Goal: Task Accomplishment & Management: Use online tool/utility

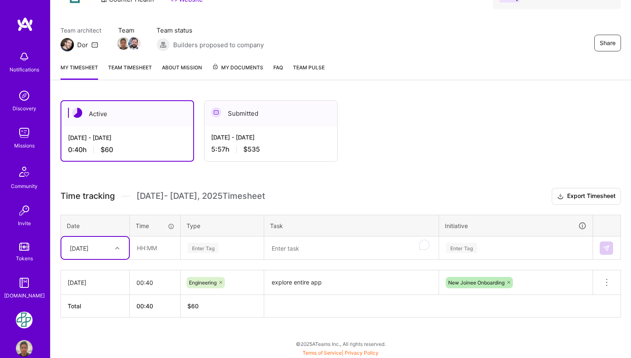
scroll to position [53, 0]
click at [308, 188] on h3 "Time tracking [DATE] - [DATE] Timesheet Export Timesheet" at bounding box center [341, 196] width 560 height 17
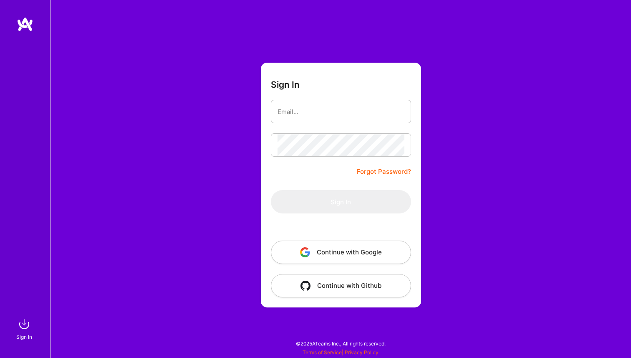
click at [350, 187] on form "Sign In Forgot Password? Sign In Continue with Google Continue with Github" at bounding box center [341, 185] width 160 height 245
click at [328, 116] on input "email" at bounding box center [340, 111] width 127 height 21
type input "[PERSON_NAME][EMAIL_ADDRESS][DOMAIN_NAME]"
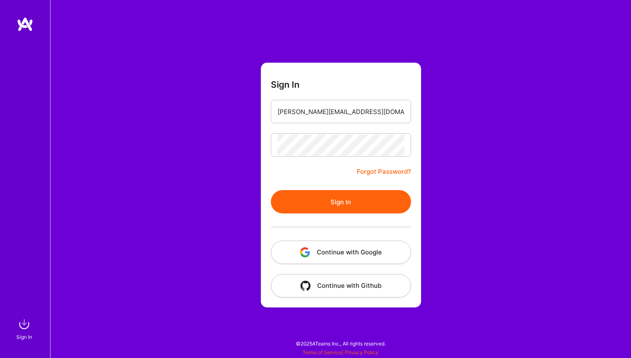
click at [340, 192] on button "Sign In" at bounding box center [341, 201] width 140 height 23
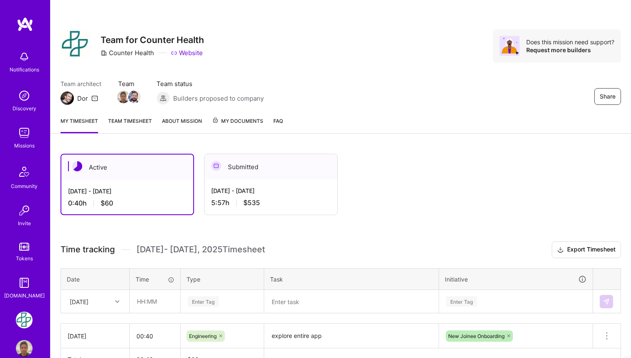
scroll to position [53, 0]
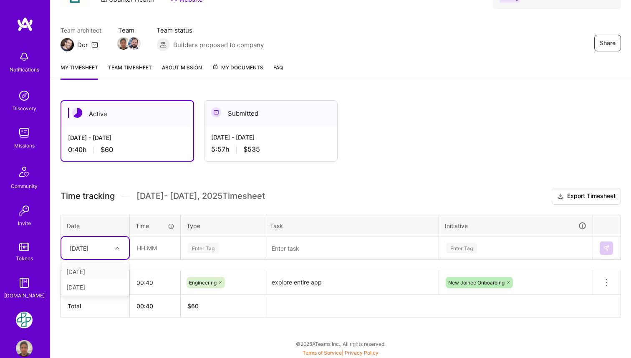
click at [112, 247] on div at bounding box center [118, 247] width 13 height 11
click at [107, 285] on div "[DATE]" at bounding box center [95, 286] width 68 height 15
click at [162, 250] on input "text" at bounding box center [155, 248] width 50 height 22
type input "01:13"
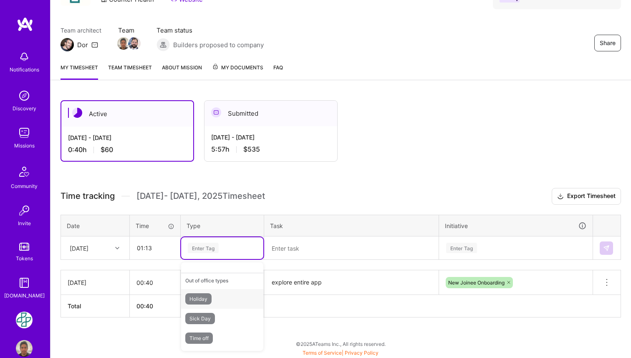
scroll to position [0, 0]
click at [231, 311] on div "Documentation" at bounding box center [222, 315] width 82 height 20
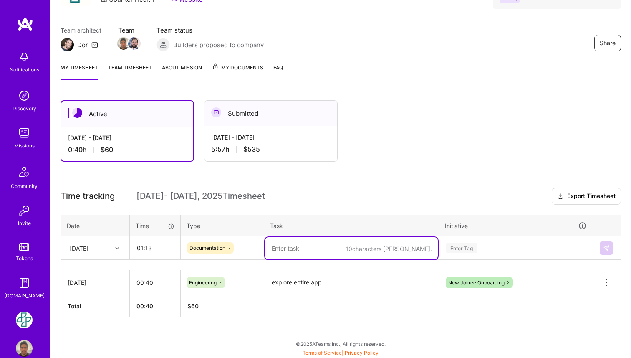
click at [303, 246] on textarea at bounding box center [351, 248] width 173 height 22
type textarea "content training"
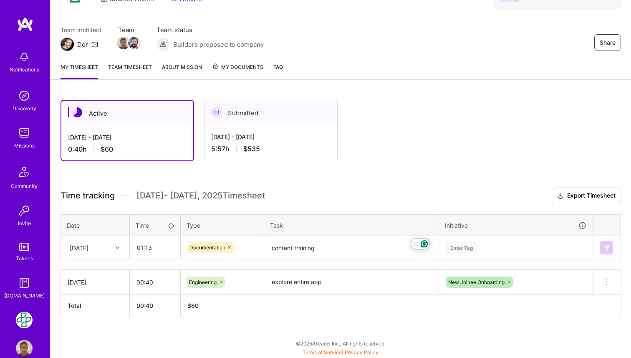
click at [523, 250] on div "Enter Tag" at bounding box center [515, 248] width 153 height 22
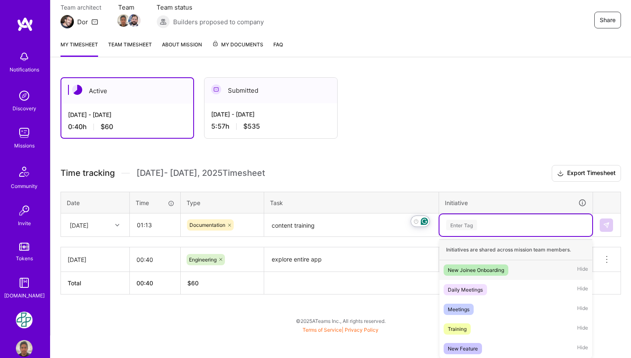
click at [499, 265] on div "New Joinee Onboarding" at bounding box center [476, 269] width 56 height 9
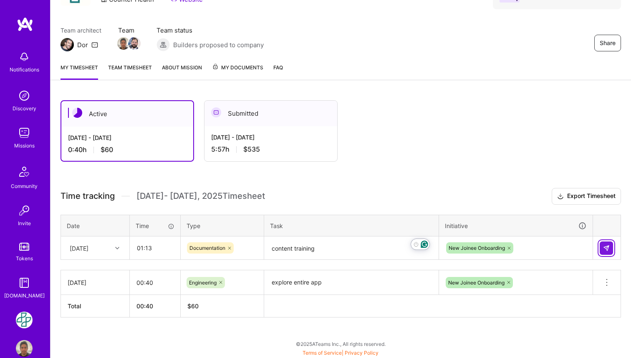
click at [604, 246] on img at bounding box center [606, 248] width 7 height 7
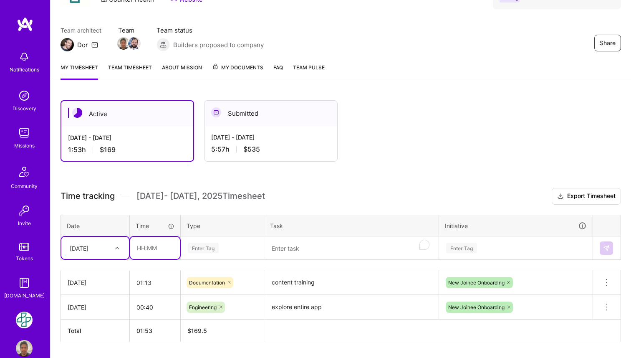
click at [155, 248] on input "text" at bounding box center [155, 248] width 50 height 22
type input "01:45"
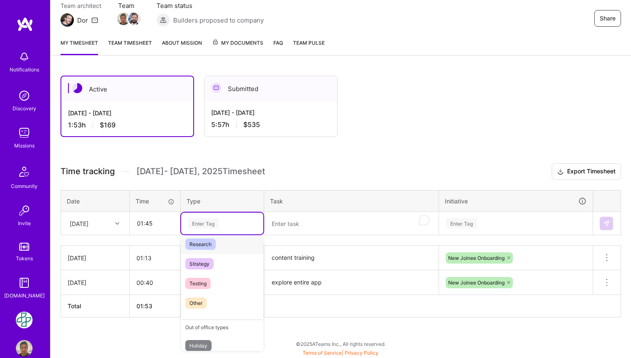
scroll to position [198, 0]
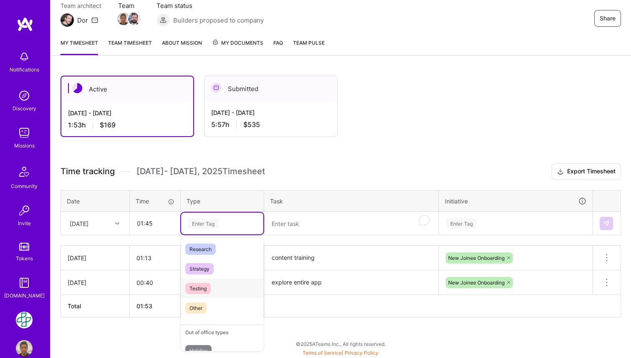
click at [220, 291] on div "Testing" at bounding box center [222, 288] width 82 height 20
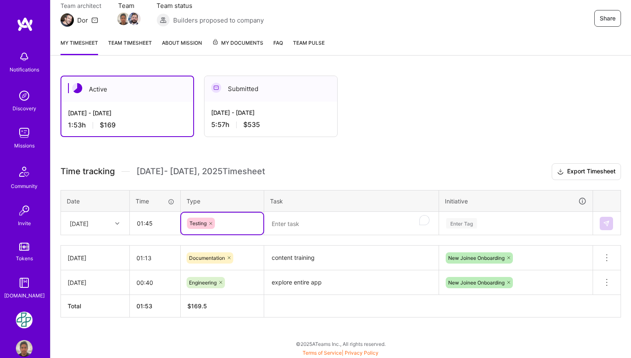
click at [298, 226] on textarea "To enrich screen reader interactions, please activate Accessibility in Grammarl…" at bounding box center [351, 223] width 173 height 22
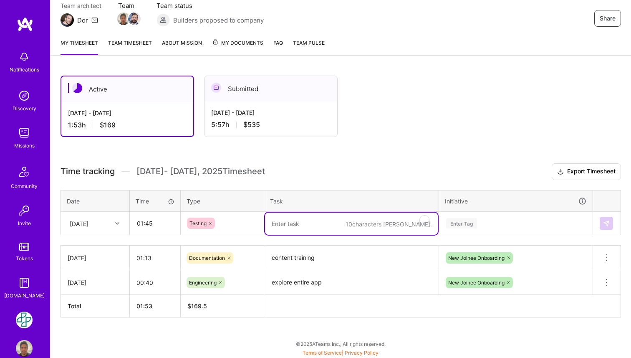
click at [212, 223] on icon at bounding box center [210, 223] width 5 height 5
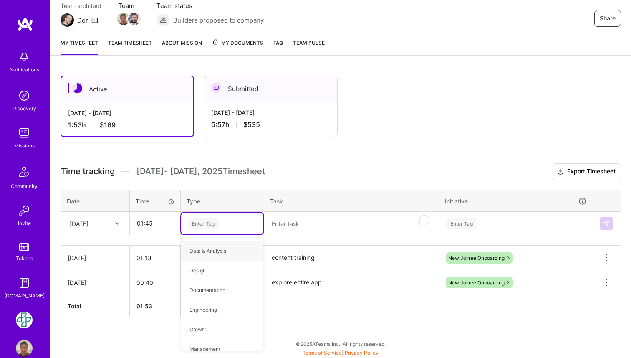
click at [225, 223] on div "Enter Tag" at bounding box center [222, 223] width 71 height 10
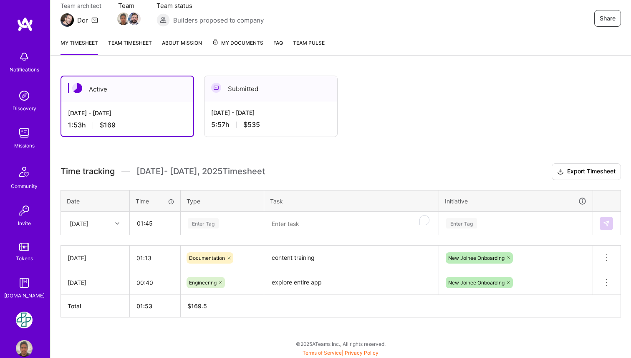
click at [220, 243] on div "Time tracking [DATE] - [DATE] Timesheet Export Timesheet Date Time Type Task In…" at bounding box center [341, 240] width 560 height 154
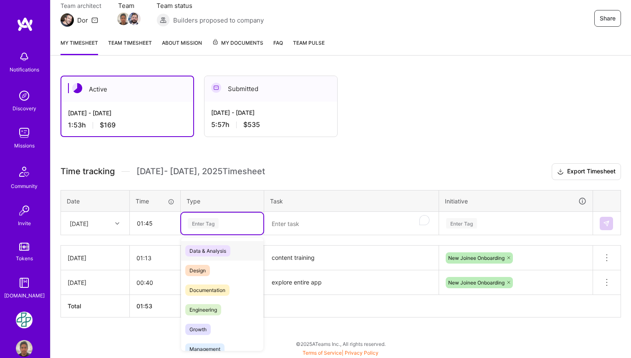
click at [225, 224] on div "Enter Tag" at bounding box center [222, 223] width 71 height 10
click at [209, 306] on span "Engineering" at bounding box center [203, 309] width 36 height 11
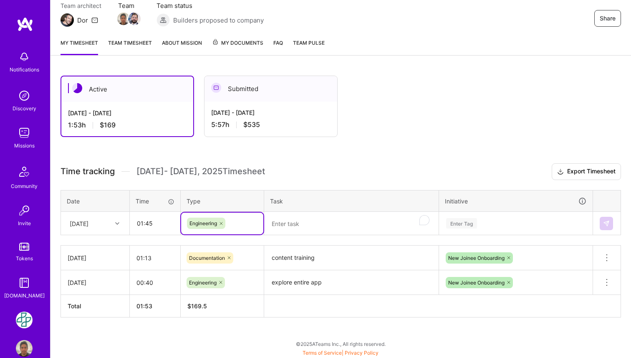
click at [311, 224] on textarea "To enrich screen reader interactions, please activate Accessibility in Grammarl…" at bounding box center [351, 223] width 173 height 22
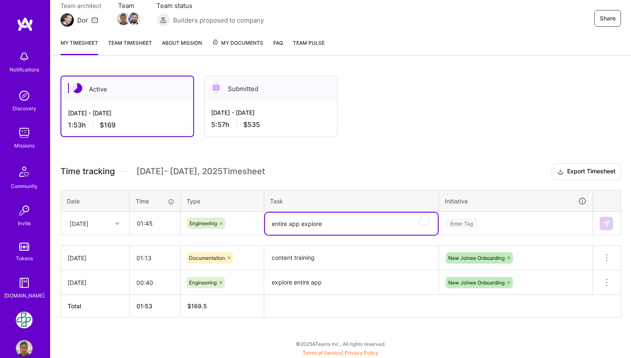
type textarea "entire app explore"
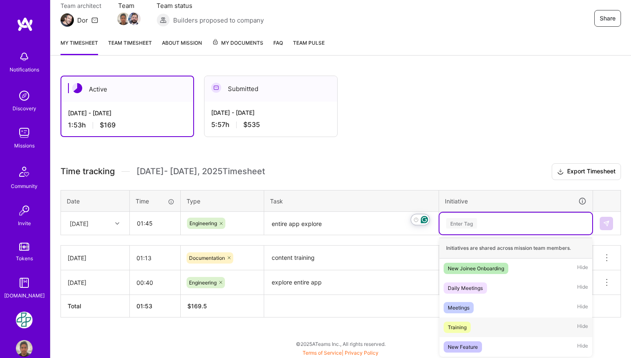
click at [482, 325] on div "Training Hide" at bounding box center [515, 327] width 153 height 20
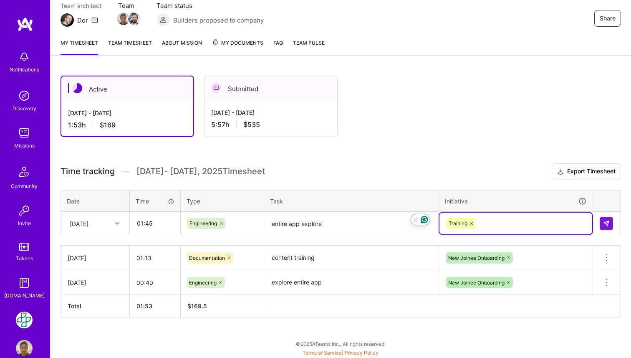
click at [473, 223] on icon at bounding box center [471, 223] width 5 height 5
click at [473, 223] on div "Enter Tag" at bounding box center [461, 223] width 31 height 13
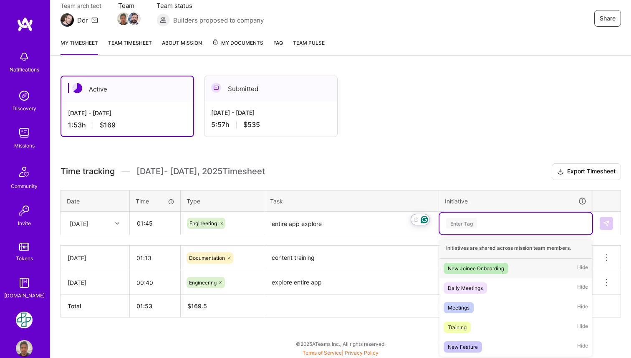
click at [481, 266] on div "New Joinee Onboarding" at bounding box center [476, 268] width 56 height 9
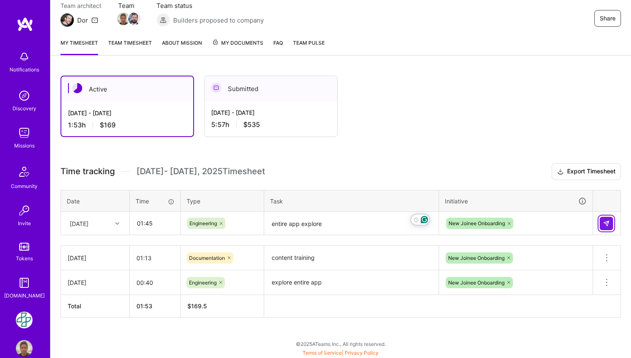
click at [604, 222] on img at bounding box center [606, 223] width 7 height 7
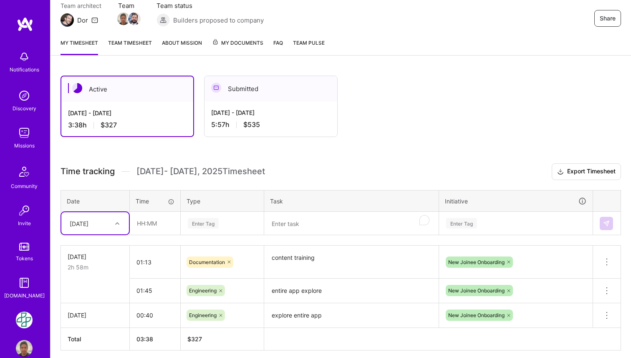
scroll to position [111, 0]
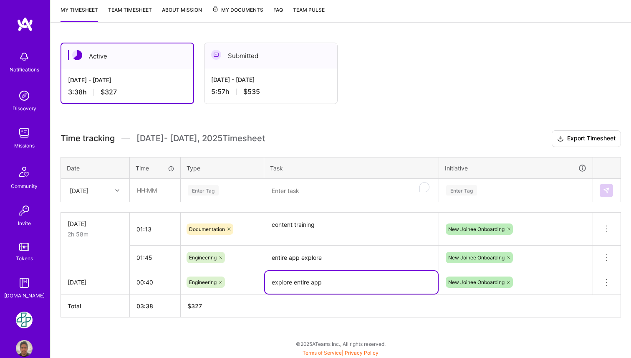
click at [309, 286] on textarea "explore entire app" at bounding box center [351, 282] width 173 height 23
click at [325, 259] on textarea "entire app explore" at bounding box center [351, 257] width 173 height 23
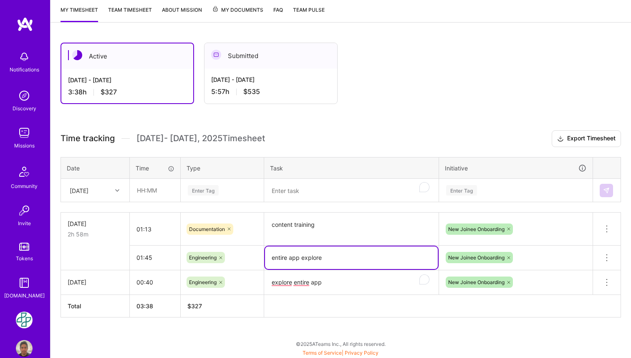
paste textarea "xplore entire app"
type textarea "explore entire app"
click at [603, 260] on icon at bounding box center [607, 257] width 10 height 10
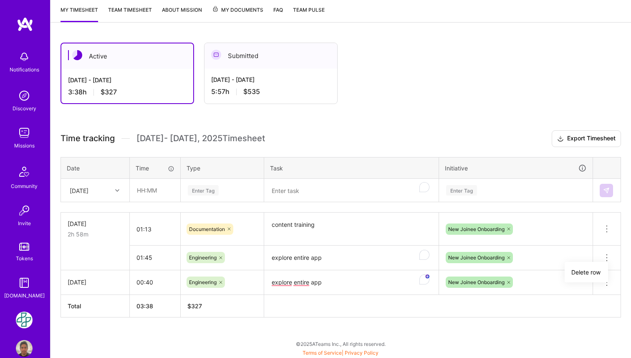
click at [328, 258] on textarea "explore entire app" at bounding box center [351, 257] width 173 height 23
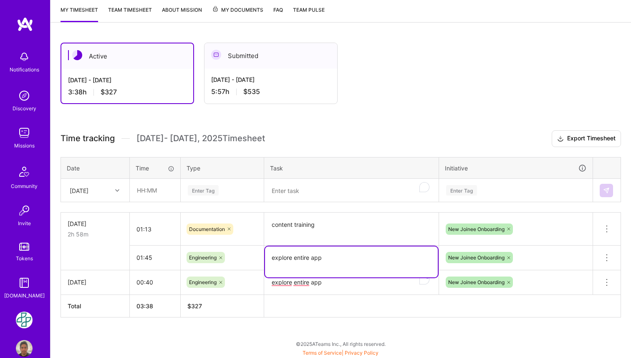
type textarea "explore entire app"
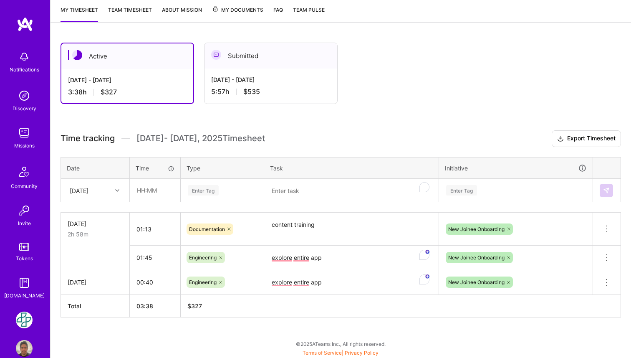
click at [319, 140] on h3 "Time tracking [DATE] - [DATE] Timesheet Export Timesheet" at bounding box center [341, 138] width 560 height 17
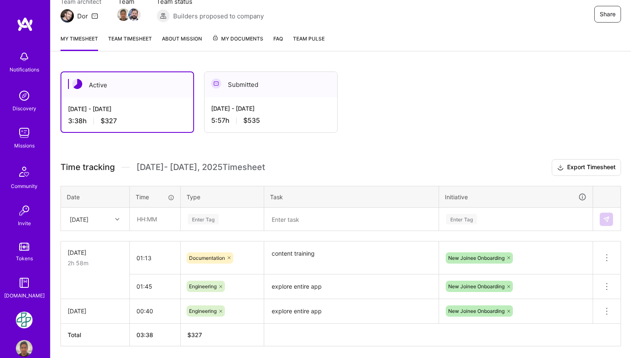
scroll to position [111, 0]
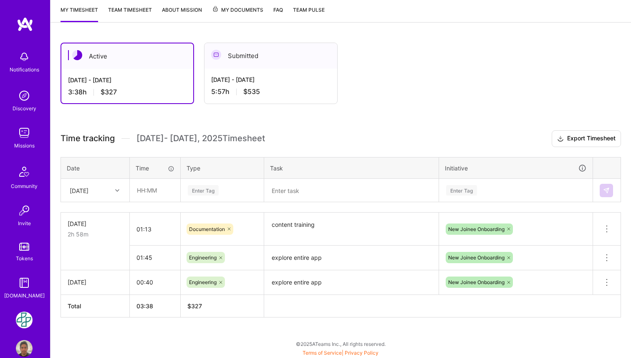
click at [314, 134] on h3 "Time tracking [DATE] - [DATE] Timesheet Export Timesheet" at bounding box center [341, 138] width 560 height 17
